Goal: Task Accomplishment & Management: Use online tool/utility

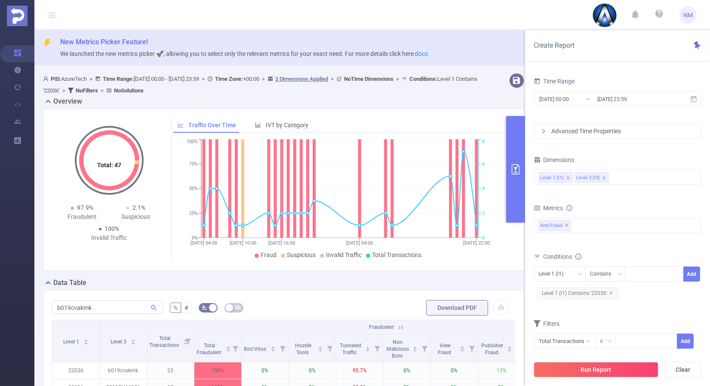
scroll to position [0, 2]
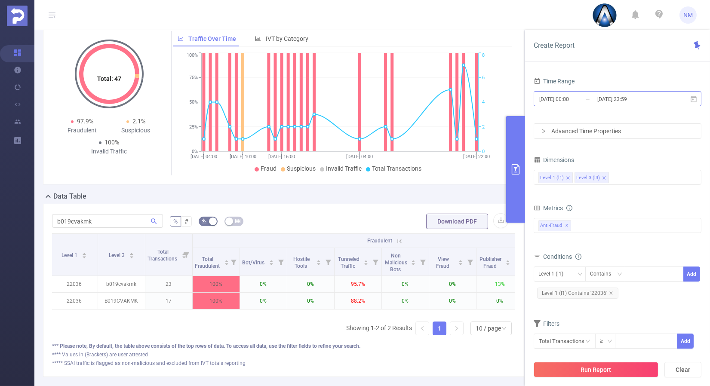
click at [608, 94] on input "[DATE] 23:59" at bounding box center [631, 99] width 70 height 12
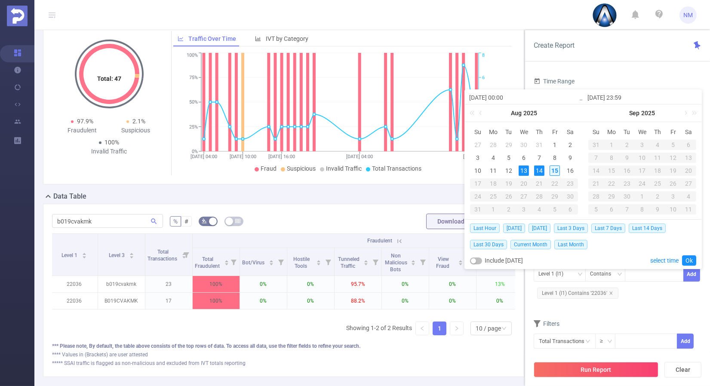
click at [553, 169] on div "15" at bounding box center [554, 171] width 10 height 10
type input "[DATE] 00:00"
type input "[DATE] 23:59"
type input "[DATE] 00:00"
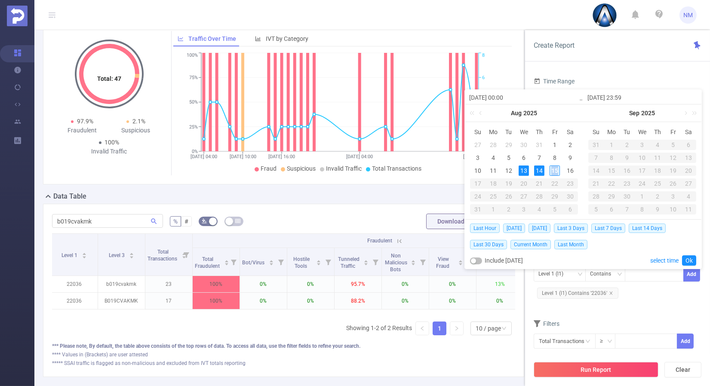
type input "[DATE] 23:59"
click at [690, 257] on link "Ok" at bounding box center [689, 260] width 14 height 10
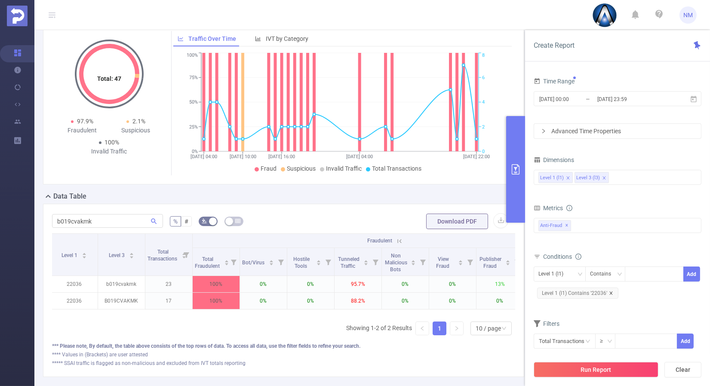
click at [610, 293] on icon "icon: close" at bounding box center [611, 293] width 4 height 4
click at [593, 366] on button "Run Report" at bounding box center [595, 369] width 125 height 15
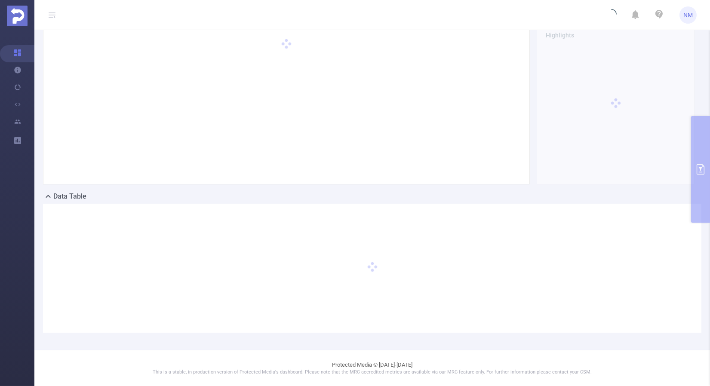
scroll to position [0, 0]
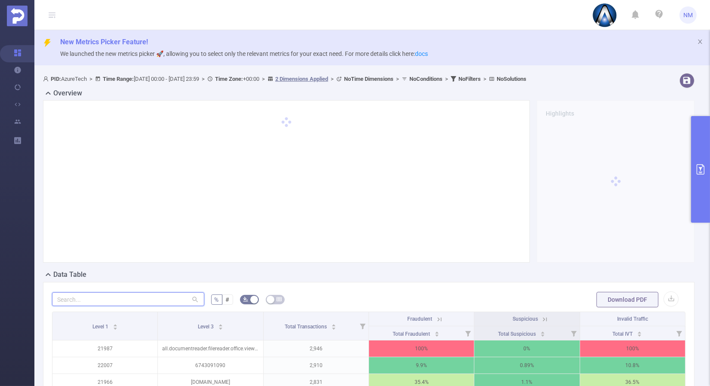
click at [124, 299] on input "text" at bounding box center [128, 299] width 152 height 14
paste input "6743091090"
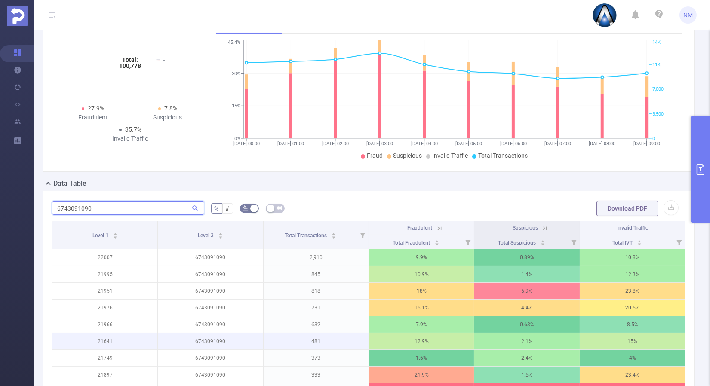
scroll to position [143, 0]
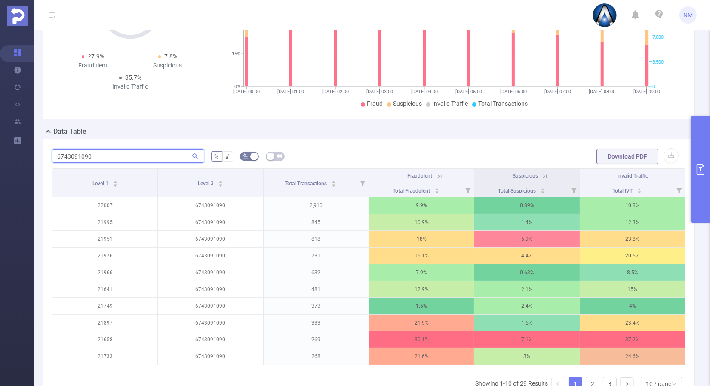
type input "6743091090"
click at [542, 177] on icon at bounding box center [545, 176] width 8 height 8
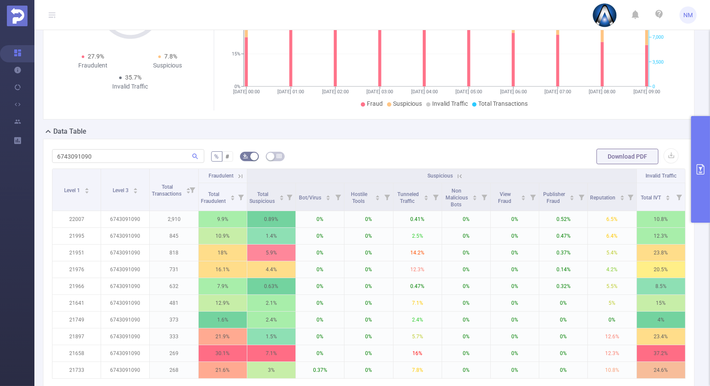
drag, startPoint x: 97, startPoint y: 193, endPoint x: 149, endPoint y: 120, distance: 89.3
click at [149, 120] on div "Overview Total: 100,778 Total: 100,778 27.9% Fraudulent 7.8% Suspicious 35.7% I…" at bounding box center [372, 195] width 658 height 501
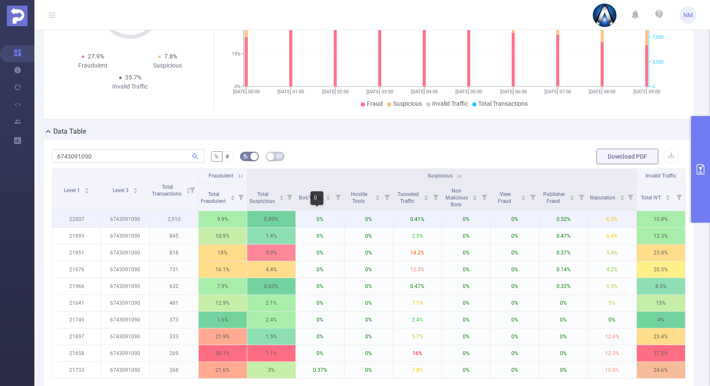
scroll to position [239, 0]
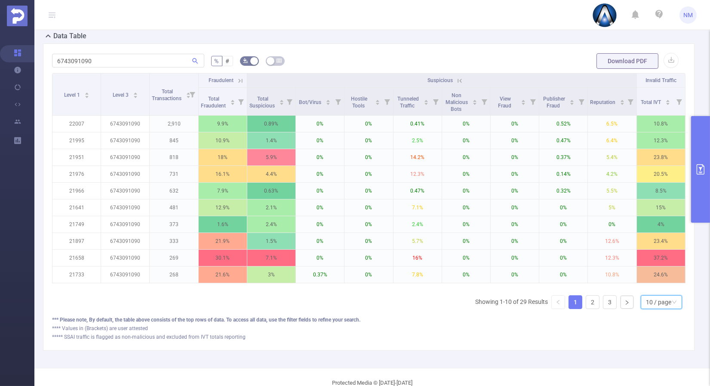
click at [653, 302] on div "10 / page" at bounding box center [658, 302] width 25 height 13
click at [646, 267] on li "30 / page" at bounding box center [654, 265] width 41 height 14
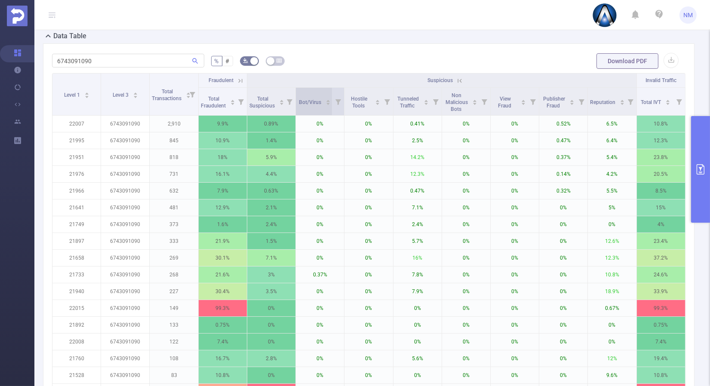
click at [325, 99] on icon "icon: caret-up" at bounding box center [327, 100] width 5 height 5
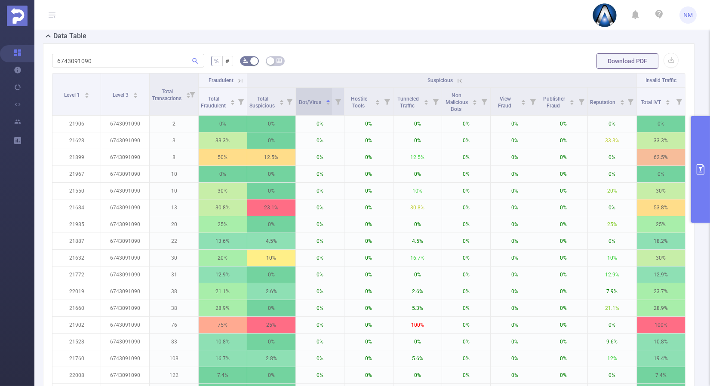
click at [325, 103] on icon "icon: caret-down" at bounding box center [327, 103] width 5 height 5
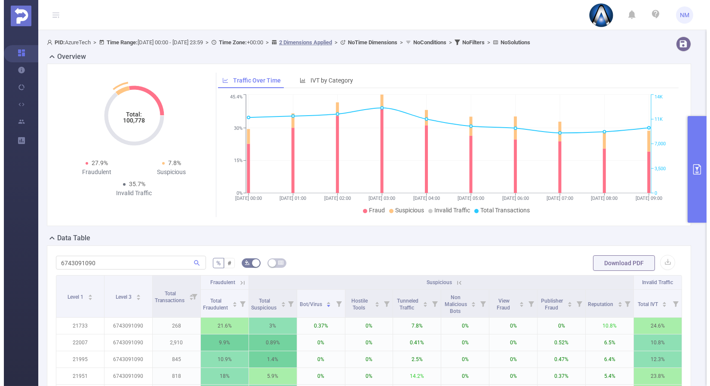
scroll to position [0, 0]
